Goal: Task Accomplishment & Management: Complete application form

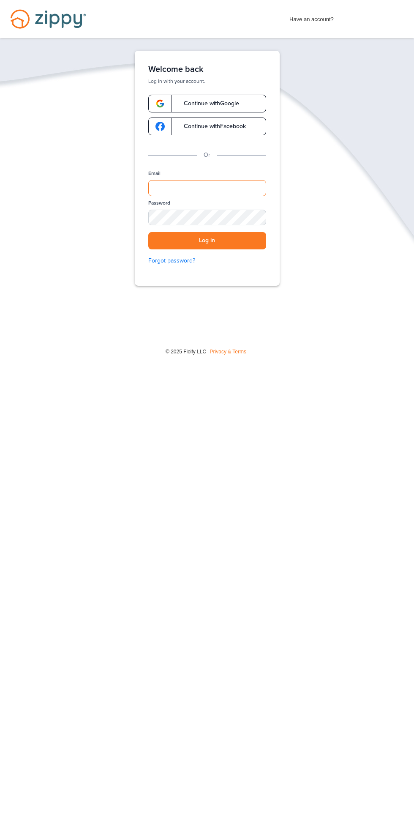
click at [221, 184] on input "Email" at bounding box center [207, 188] width 118 height 16
type input "**********"
click at [148, 232] on button "Log in" at bounding box center [207, 240] width 118 height 17
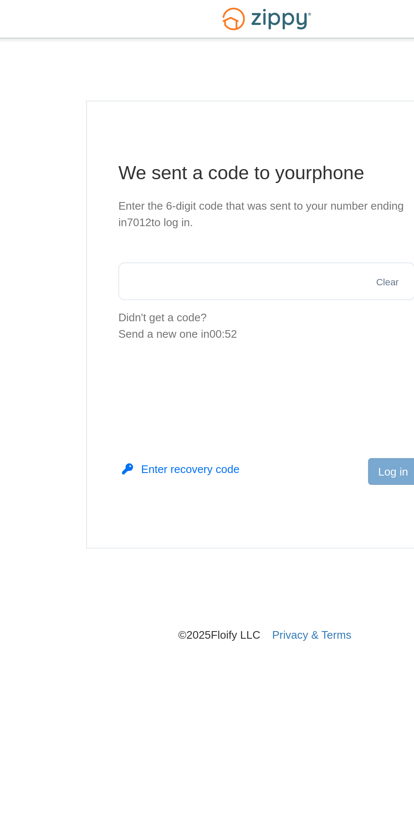
click at [199, 150] on input "text" at bounding box center [207, 151] width 160 height 20
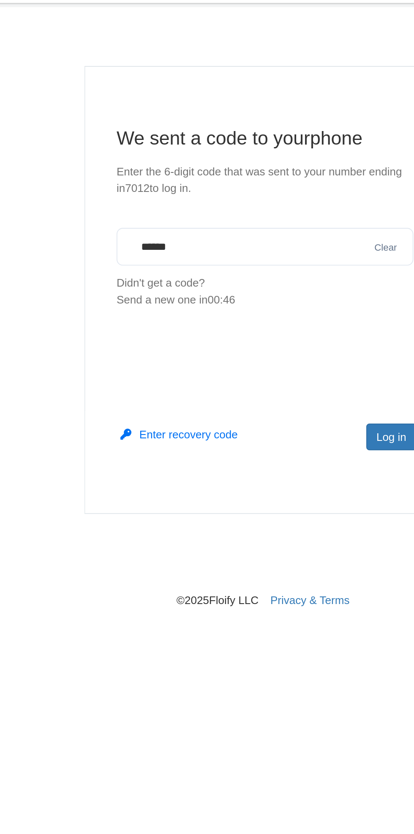
type input "******"
click at [273, 249] on button "Log in" at bounding box center [275, 253] width 27 height 14
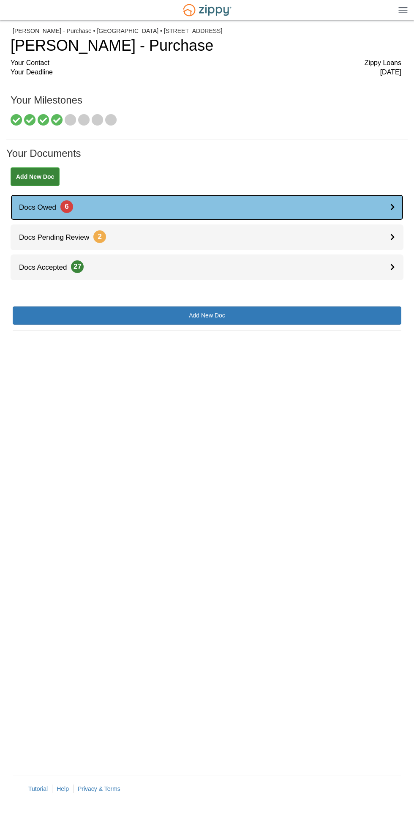
click at [393, 206] on icon at bounding box center [392, 206] width 5 height 7
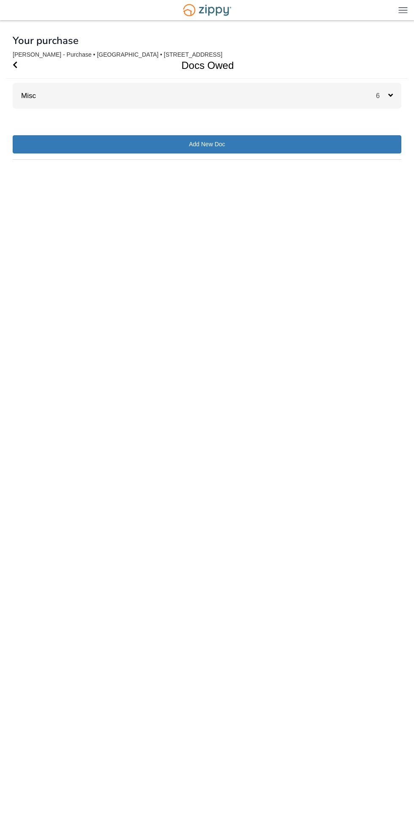
click at [385, 88] on div "6" at bounding box center [388, 96] width 25 height 26
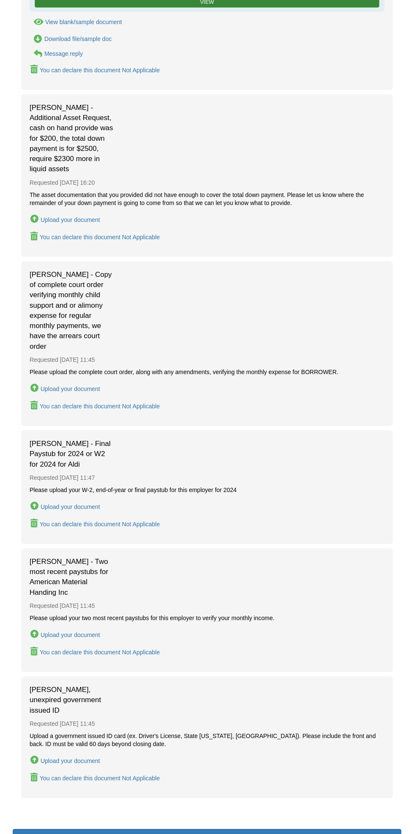
scroll to position [202, 0]
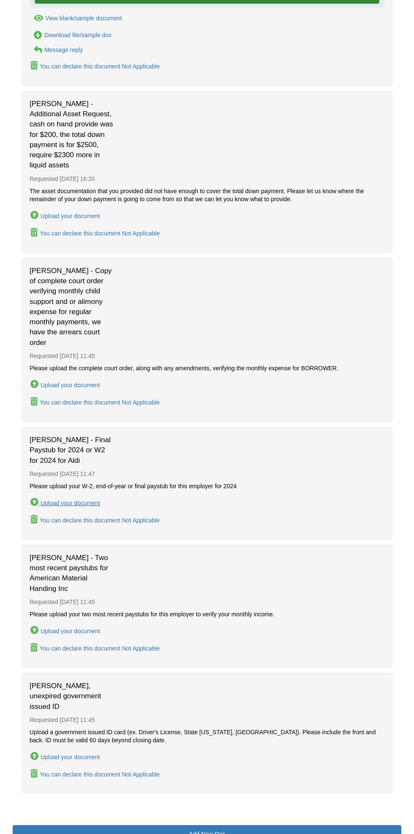
click at [78, 499] on div "Upload your document" at bounding box center [71, 502] width 60 height 7
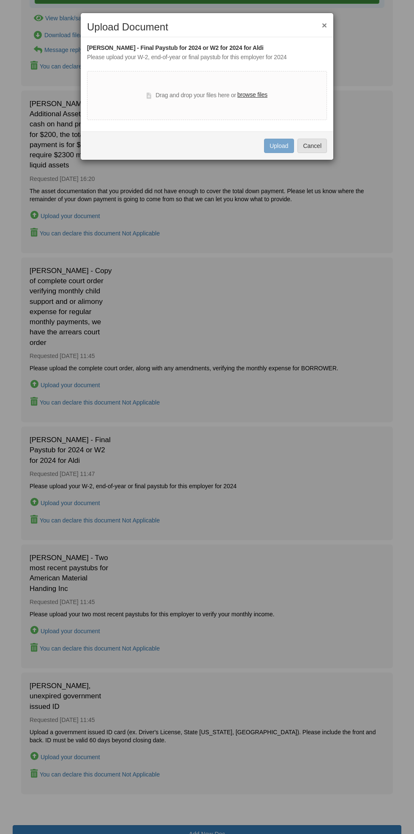
click at [256, 90] on label "browse files" at bounding box center [252, 94] width 30 height 9
click at [0, 0] on input "browse files" at bounding box center [0, 0] width 0 height 0
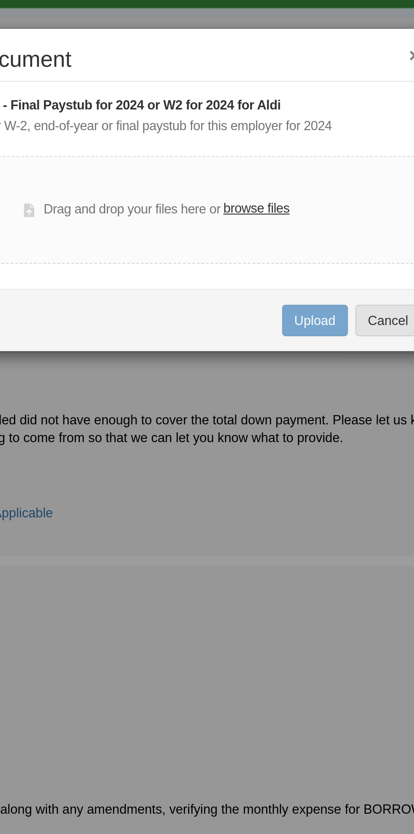
click at [256, 97] on label "browse files" at bounding box center [252, 94] width 30 height 9
click at [0, 0] on input "browse files" at bounding box center [0, 0] width 0 height 0
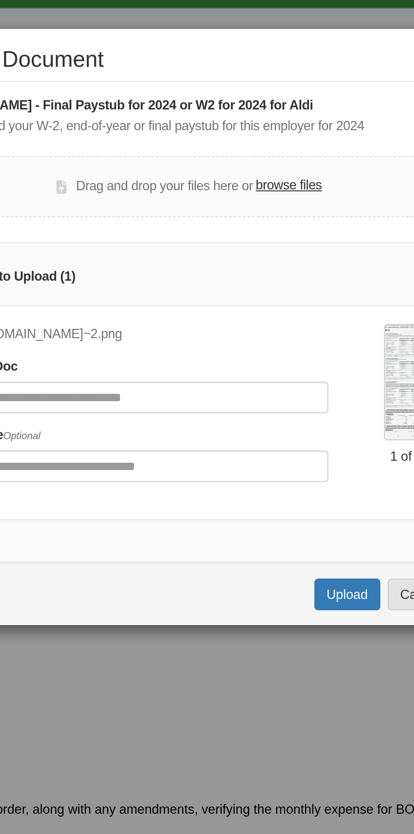
click at [256, 85] on label "browse files" at bounding box center [252, 84] width 30 height 9
click at [0, 0] on input "browse files" at bounding box center [0, 0] width 0 height 0
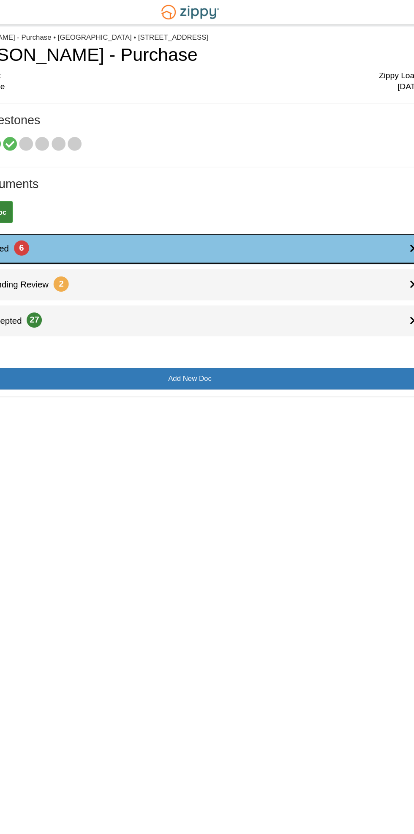
click at [68, 205] on span "6" at bounding box center [66, 206] width 13 height 13
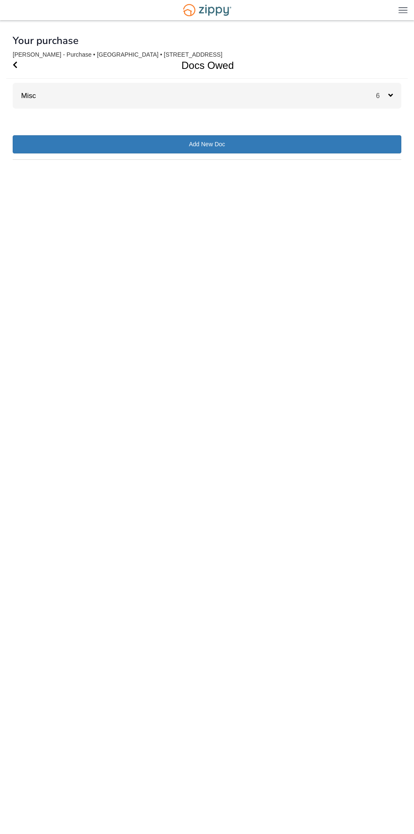
click at [381, 89] on div "6" at bounding box center [388, 96] width 25 height 26
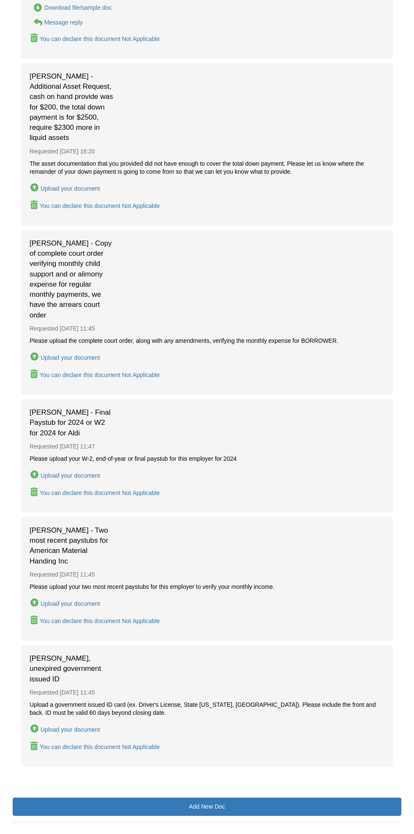
scroll to position [242, 0]
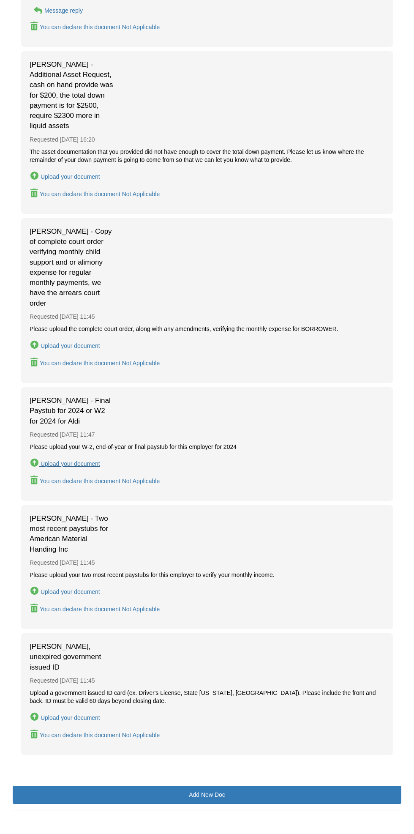
click at [71, 460] on div "Upload your document" at bounding box center [71, 463] width 60 height 7
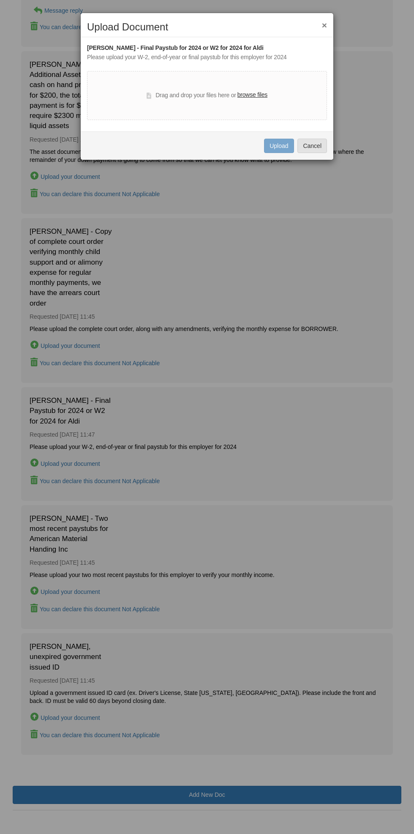
click at [255, 90] on label "browse files" at bounding box center [252, 94] width 30 height 9
click at [0, 0] on input "browse files" at bounding box center [0, 0] width 0 height 0
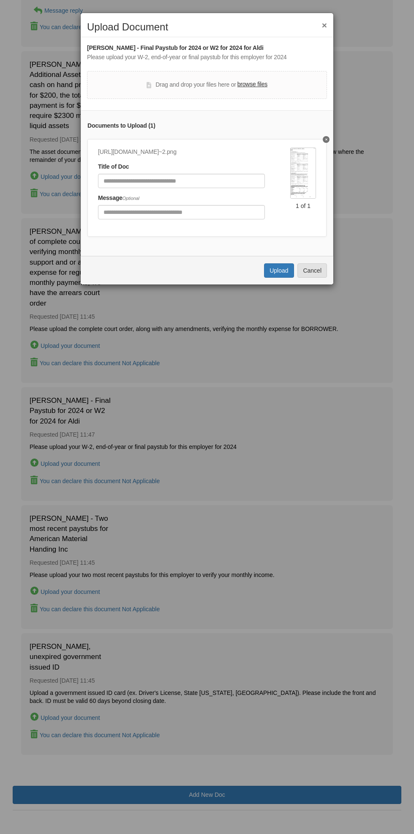
click at [259, 82] on label "browse files" at bounding box center [252, 84] width 30 height 9
click at [0, 0] on input "browse files" at bounding box center [0, 0] width 0 height 0
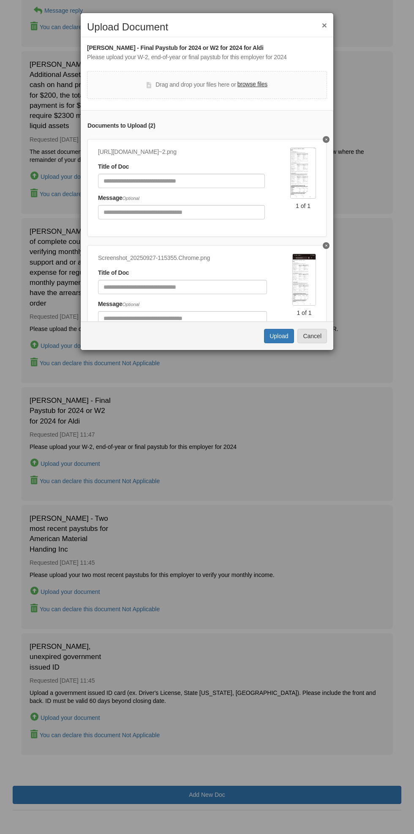
click at [327, 246] on icon "Delete undefined" at bounding box center [326, 245] width 2 height 3
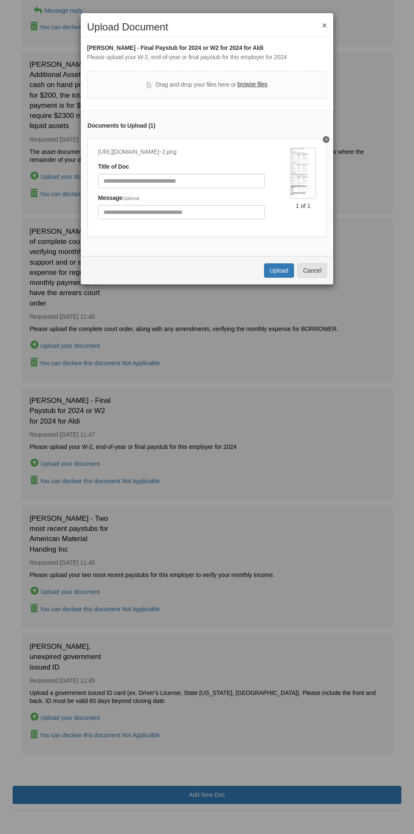
click at [258, 83] on label "browse files" at bounding box center [252, 84] width 30 height 9
click at [0, 0] on input "browse files" at bounding box center [0, 0] width 0 height 0
click at [251, 80] on label "browse files" at bounding box center [252, 84] width 30 height 9
click at [0, 0] on input "browse files" at bounding box center [0, 0] width 0 height 0
click at [272, 267] on button "Upload" at bounding box center [279, 270] width 30 height 14
